Goal: Navigation & Orientation: Find specific page/section

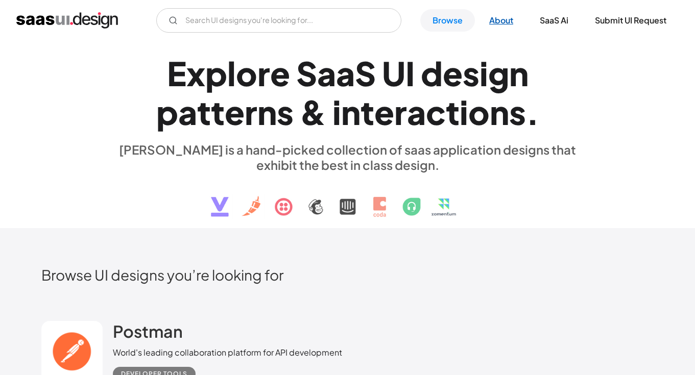
click at [500, 19] on link "About" at bounding box center [501, 20] width 49 height 22
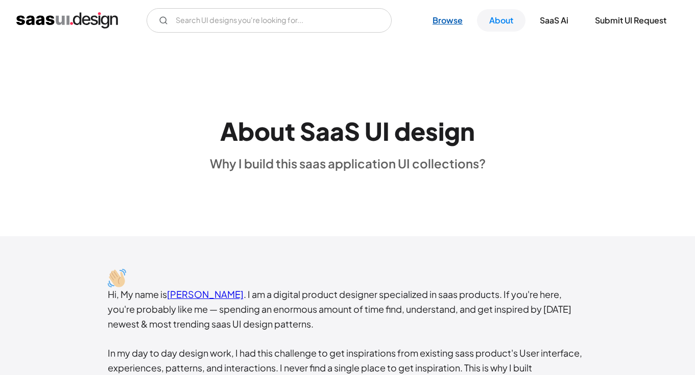
click at [446, 21] on link "Browse" at bounding box center [447, 20] width 55 height 22
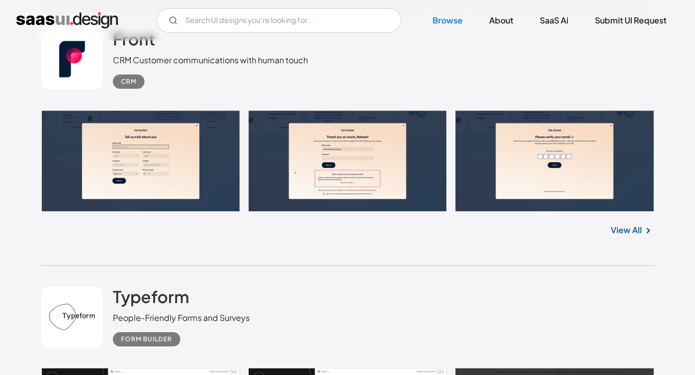
scroll to position [828, 0]
